Goal: Task Accomplishment & Management: Manage account settings

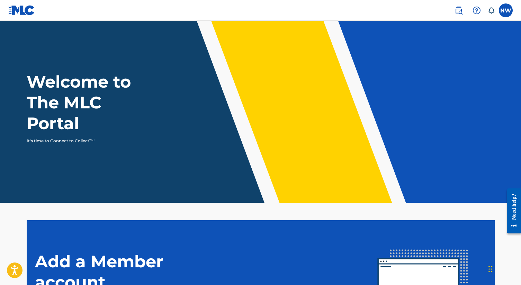
click at [505, 3] on label at bounding box center [506, 10] width 14 height 14
click at [506, 10] on input "NW [PERSON_NAME] [PERSON_NAME][EMAIL_ADDRESS][DOMAIN_NAME] Notification Prefere…" at bounding box center [506, 10] width 0 height 0
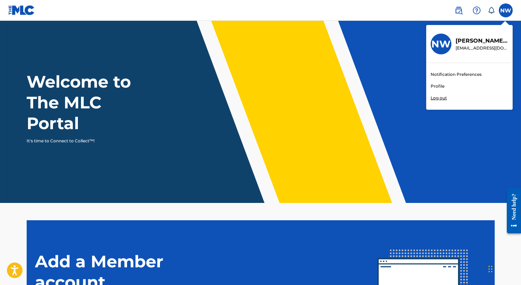
click at [438, 91] on div "Notification Preferences Profile Log out" at bounding box center [469, 86] width 86 height 46
click at [506, 10] on input "NW [PERSON_NAME] [PERSON_NAME][EMAIL_ADDRESS][DOMAIN_NAME] Notification Prefere…" at bounding box center [506, 10] width 0 height 0
click at [436, 87] on link "Profile" at bounding box center [438, 86] width 14 height 6
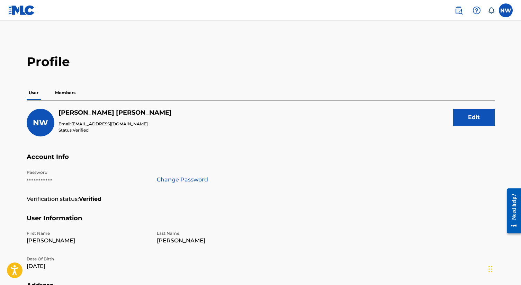
click at [64, 93] on p "Members" at bounding box center [65, 92] width 25 height 15
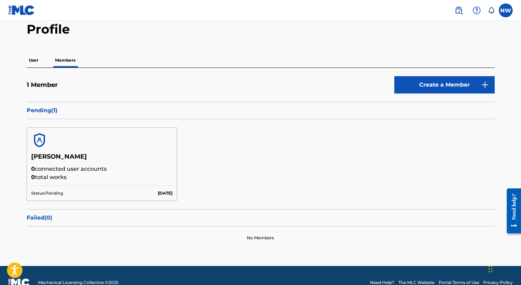
scroll to position [46, 0]
